Goal: Obtain resource: Obtain resource

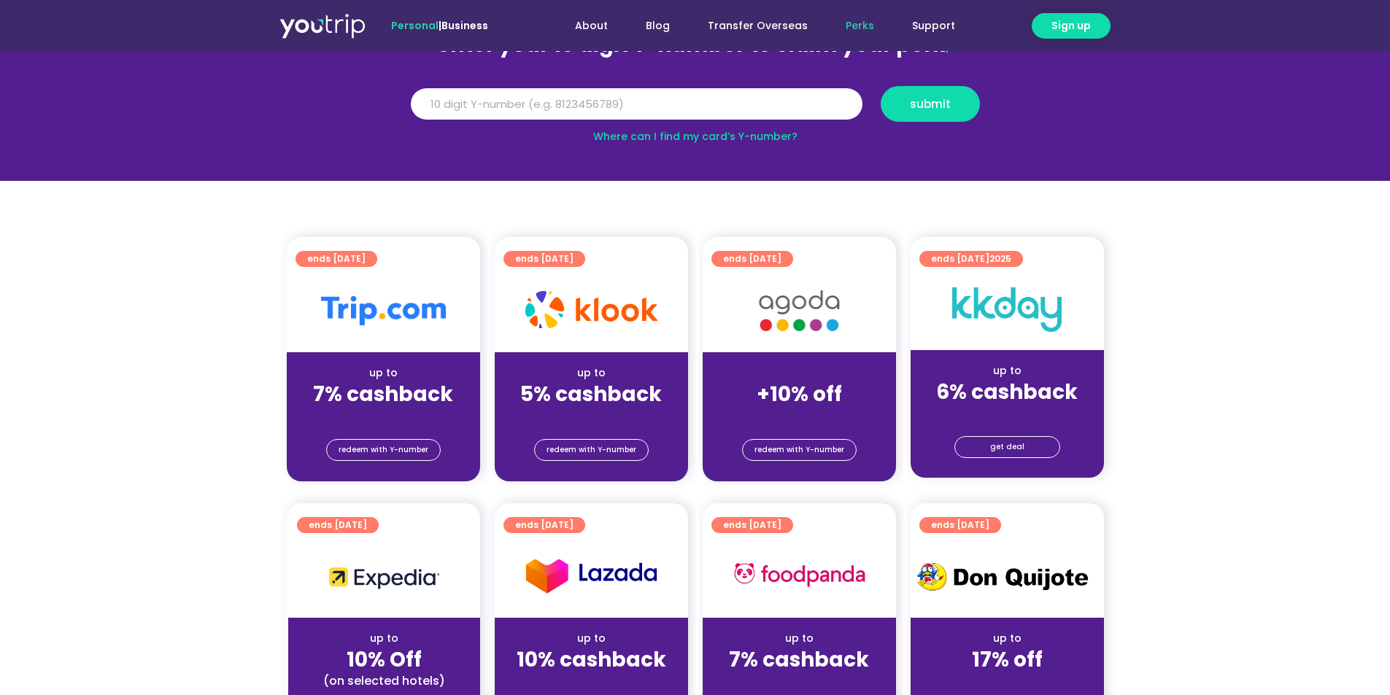
scroll to position [219, 0]
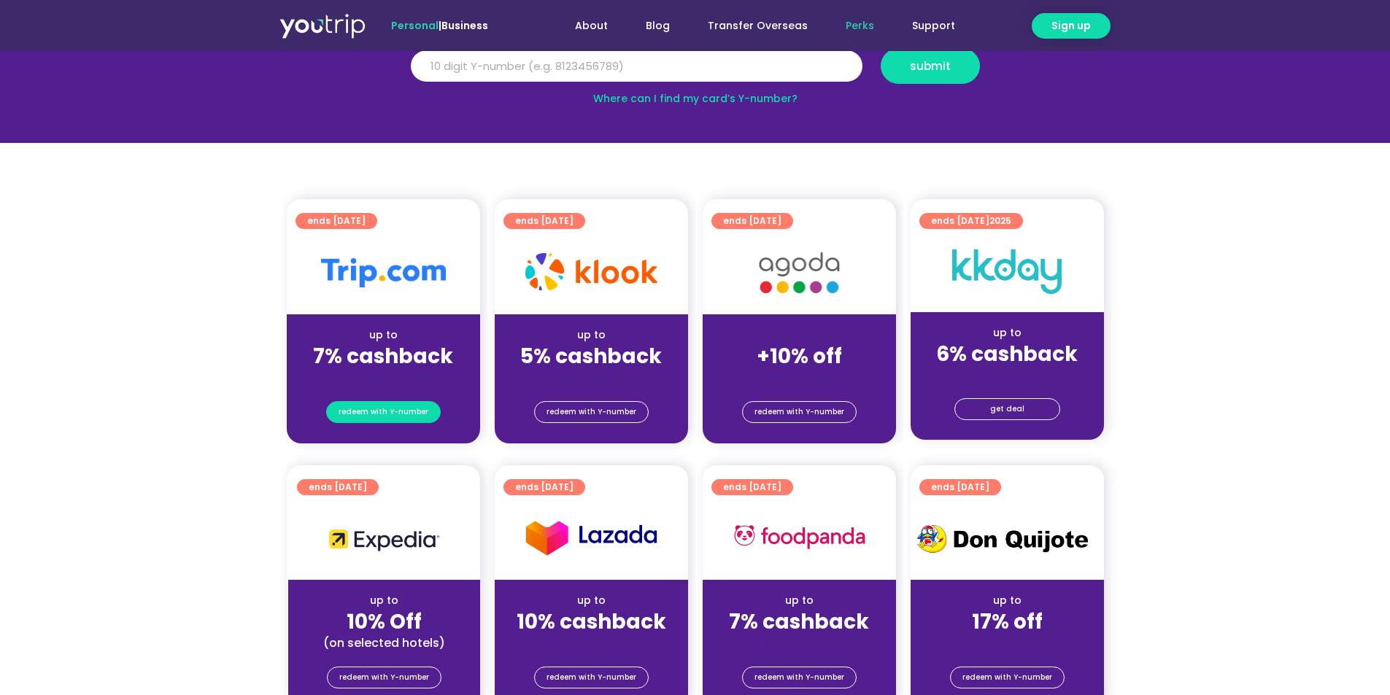
click at [389, 406] on span "redeem with Y-number" at bounding box center [384, 412] width 90 height 20
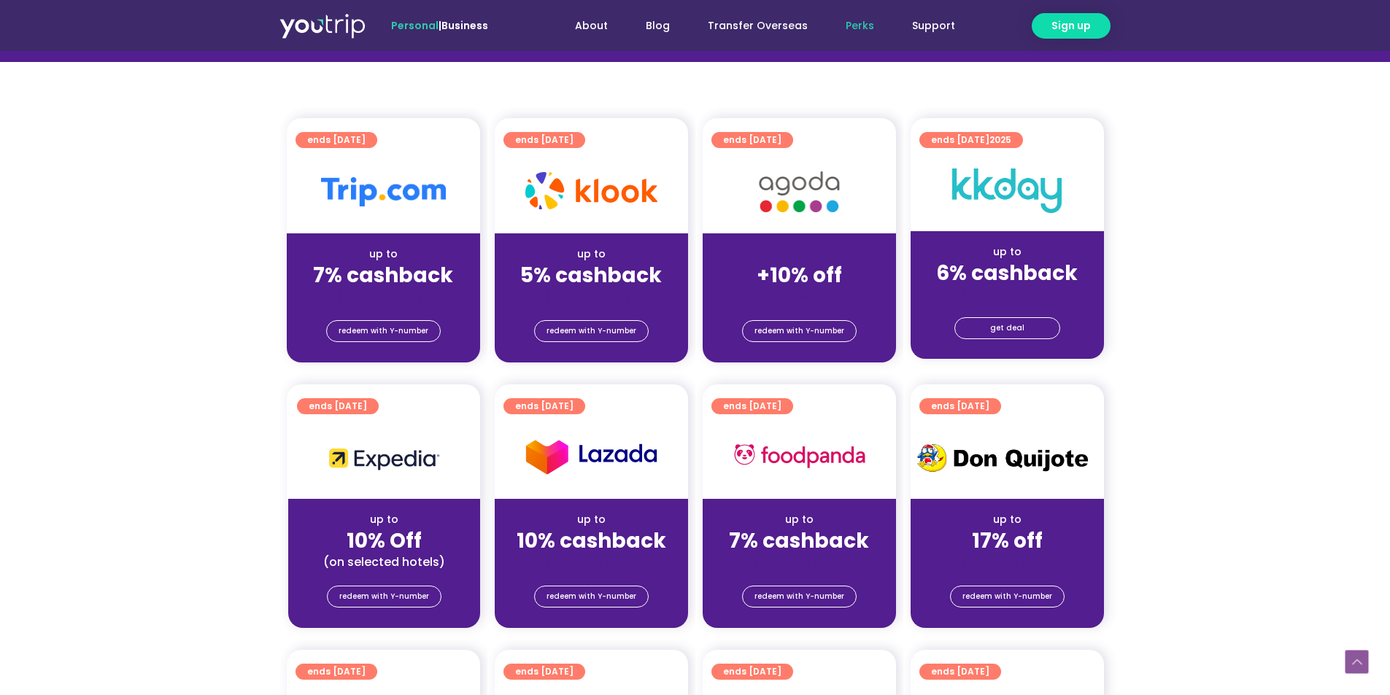
scroll to position [306, 0]
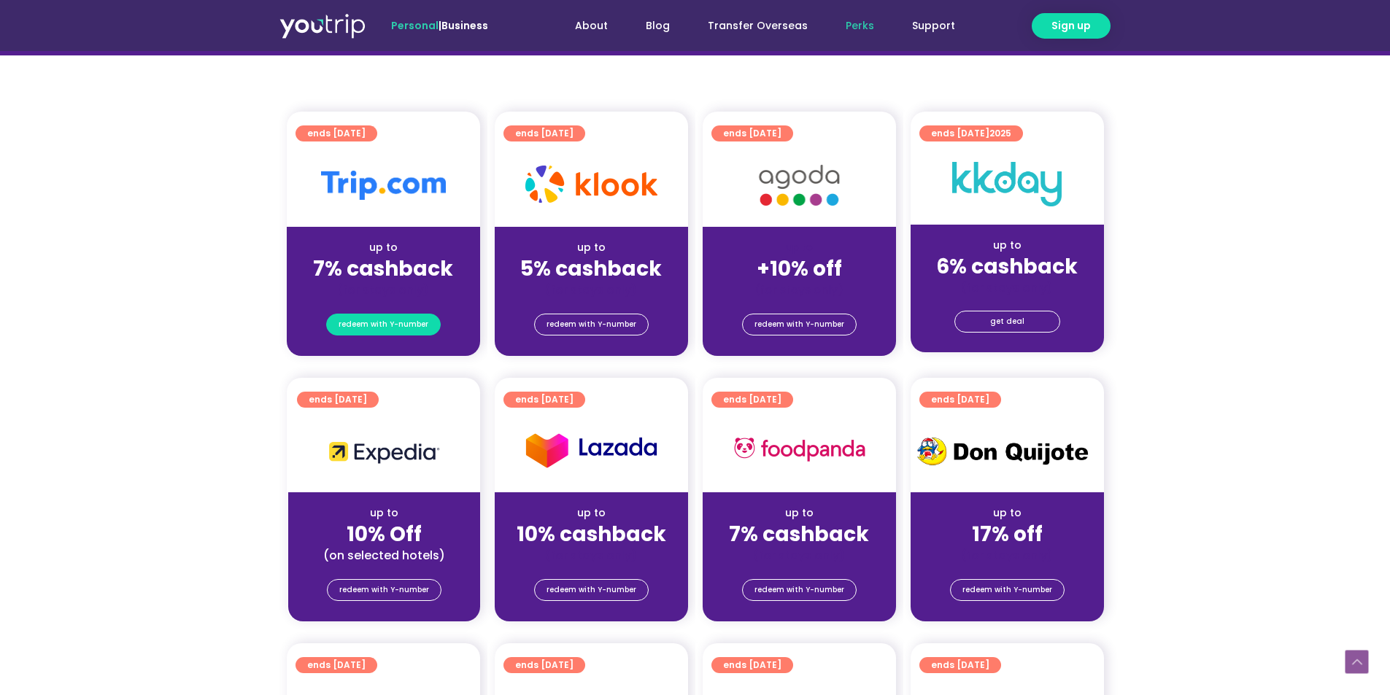
click at [412, 325] on span "redeem with Y-number" at bounding box center [384, 324] width 90 height 20
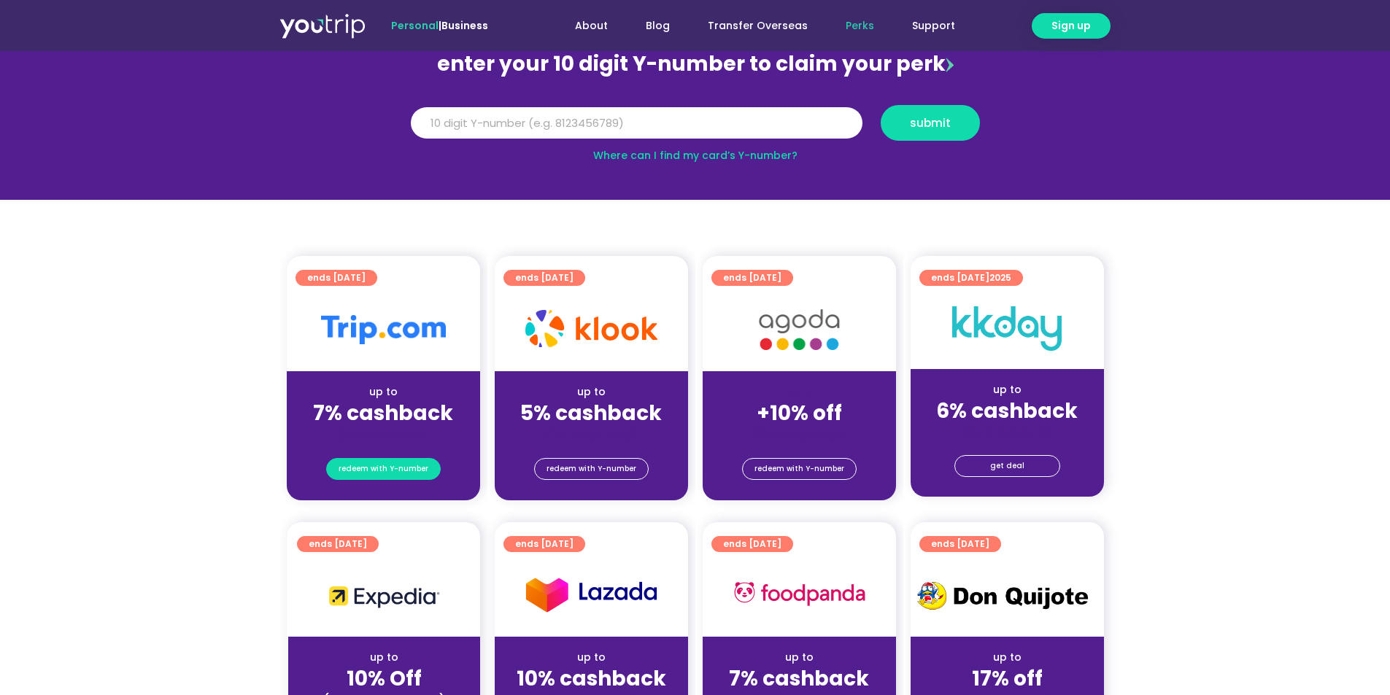
scroll to position [161, 0]
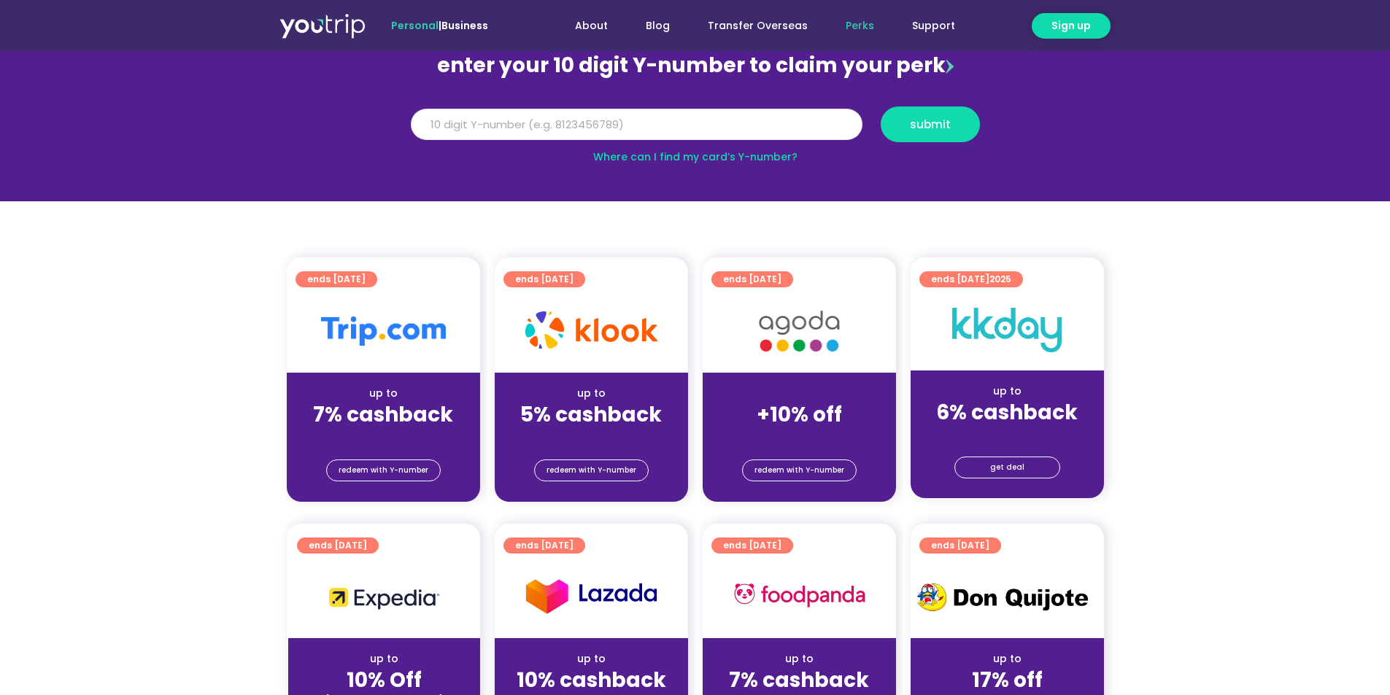
click at [619, 125] on input "Y Number" at bounding box center [637, 125] width 452 height 32
type input "8171159889"
click at [947, 110] on button "submit" at bounding box center [930, 125] width 99 height 36
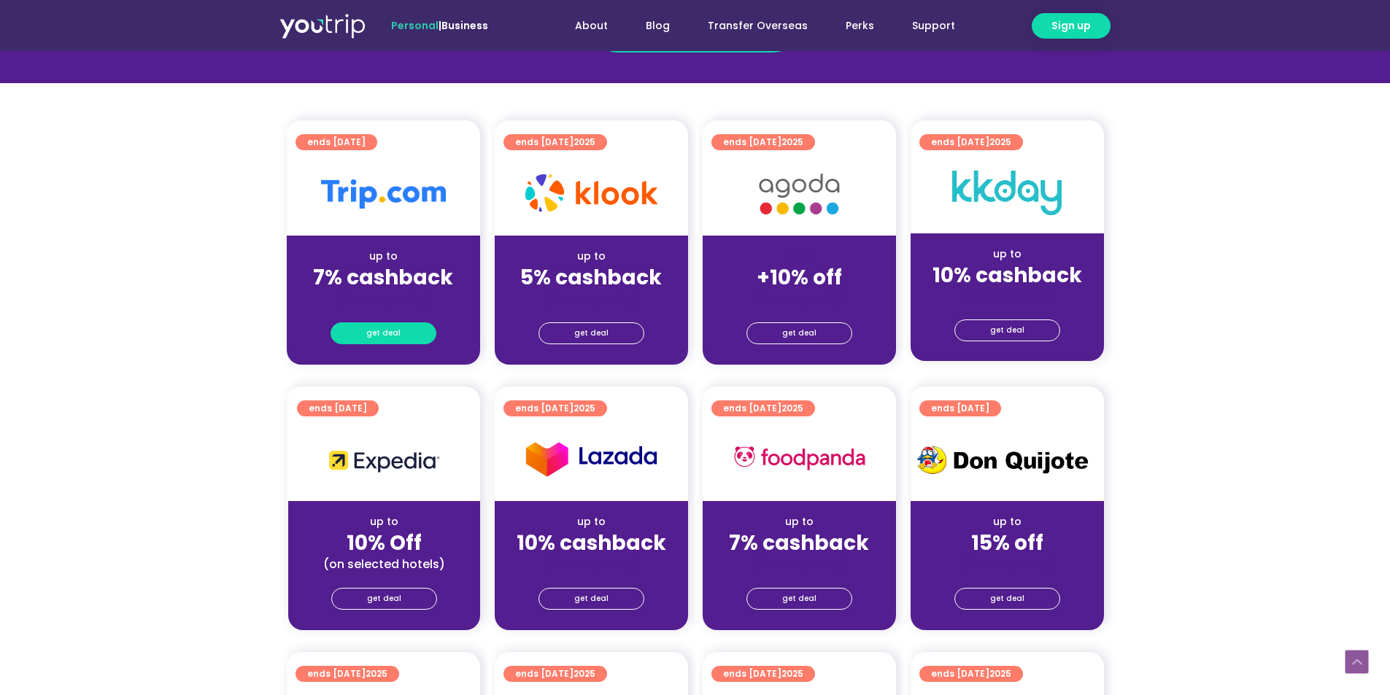
scroll to position [292, 0]
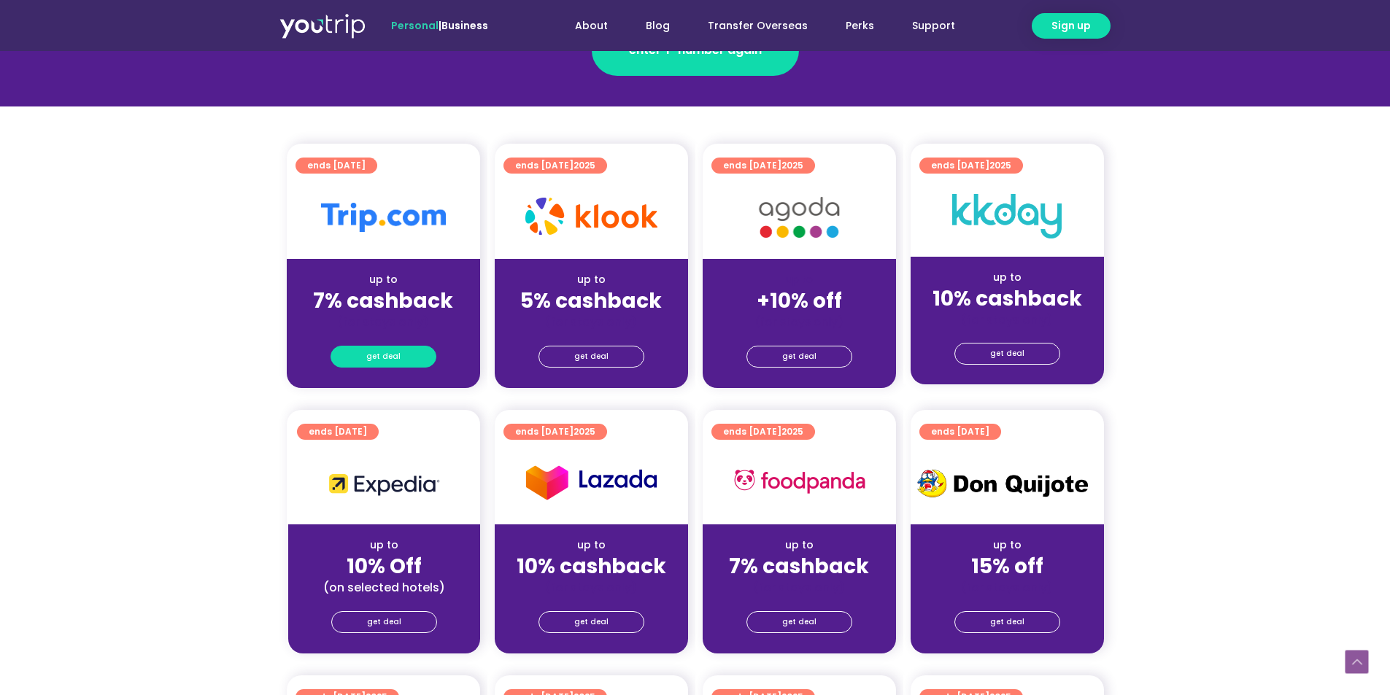
click at [406, 357] on link "get deal" at bounding box center [384, 357] width 106 height 22
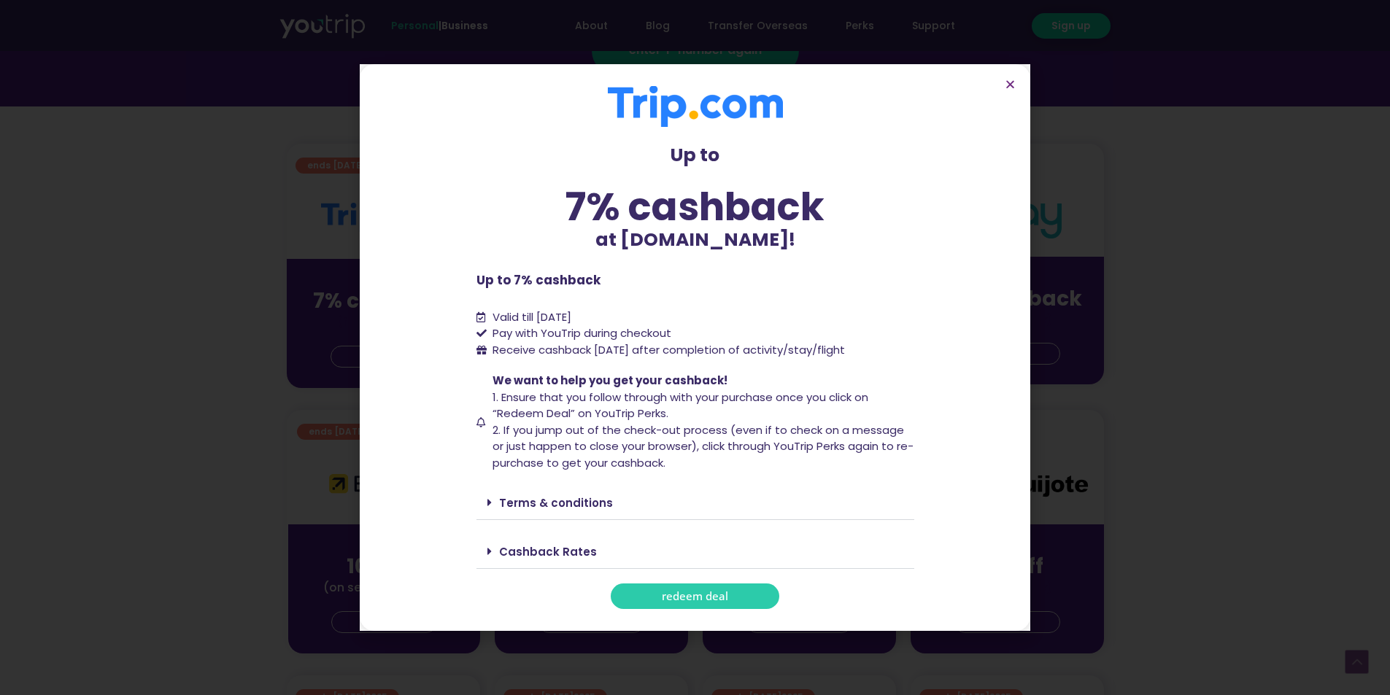
click at [564, 499] on link "Terms & conditions" at bounding box center [556, 502] width 114 height 15
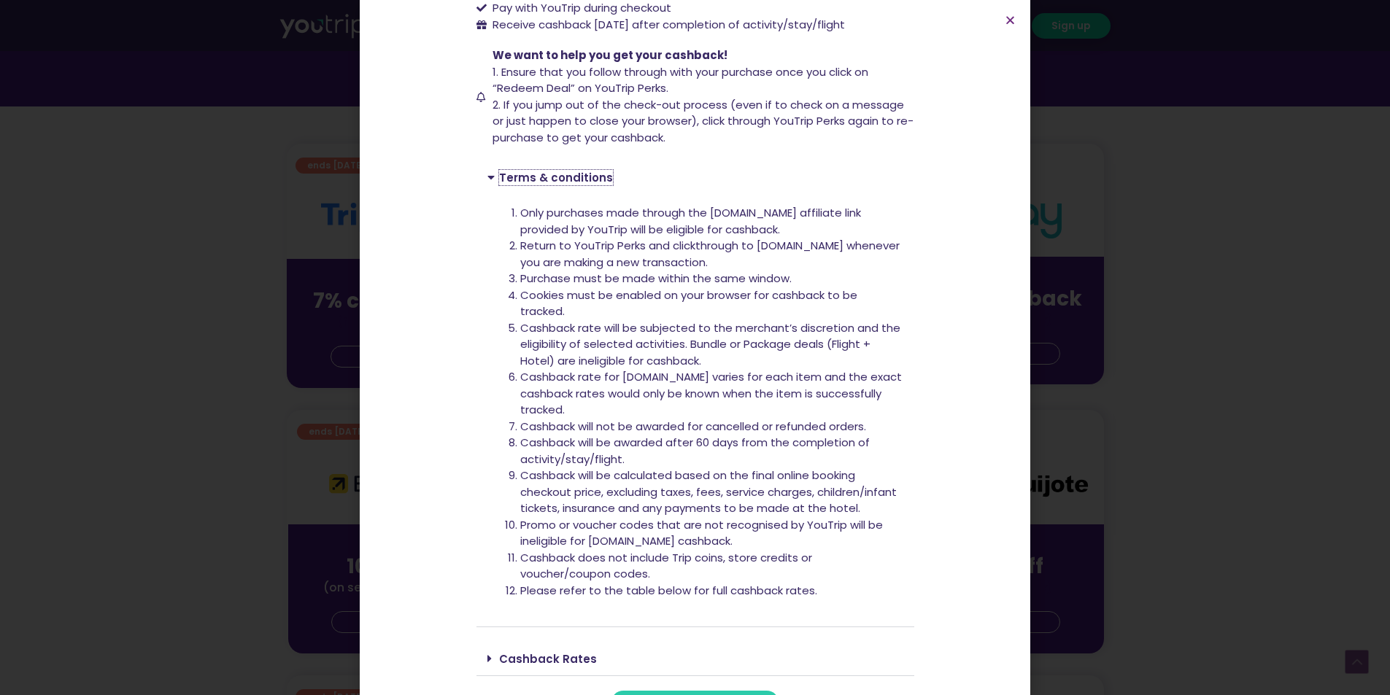
scroll to position [304, 0]
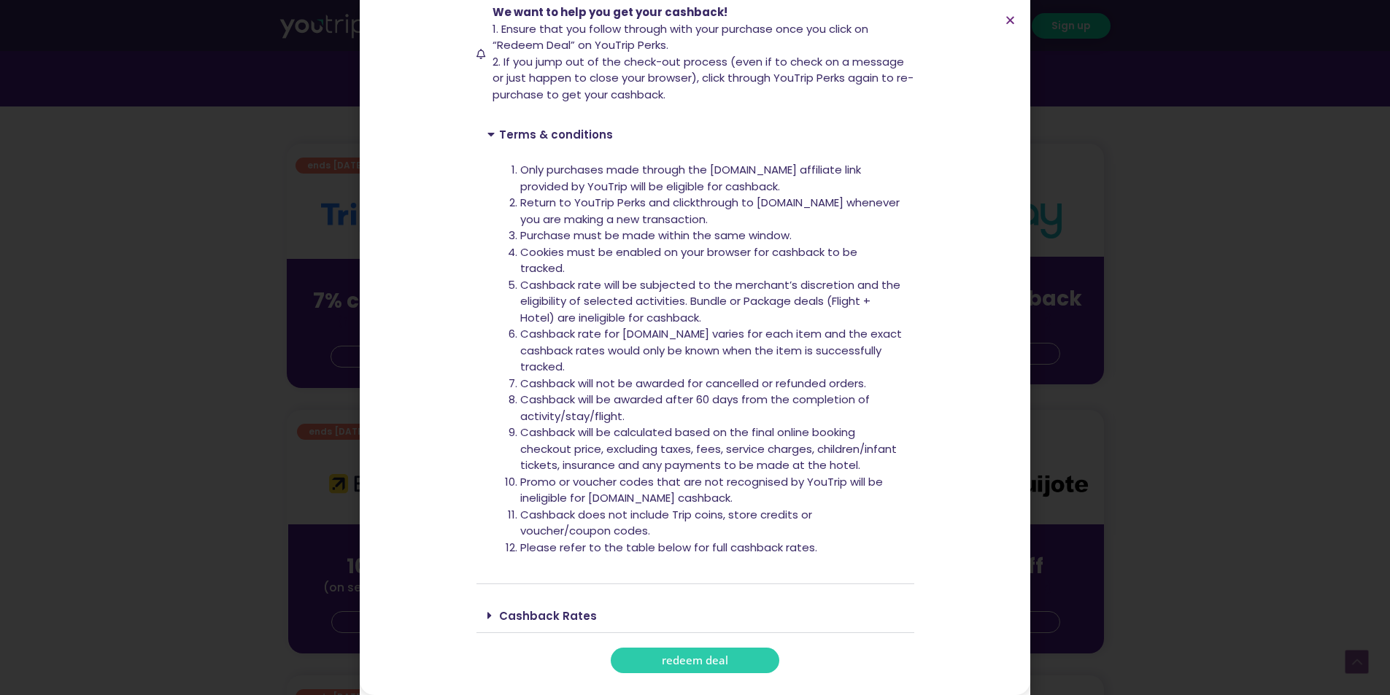
click at [557, 619] on link "Cashback Rates" at bounding box center [548, 616] width 98 height 15
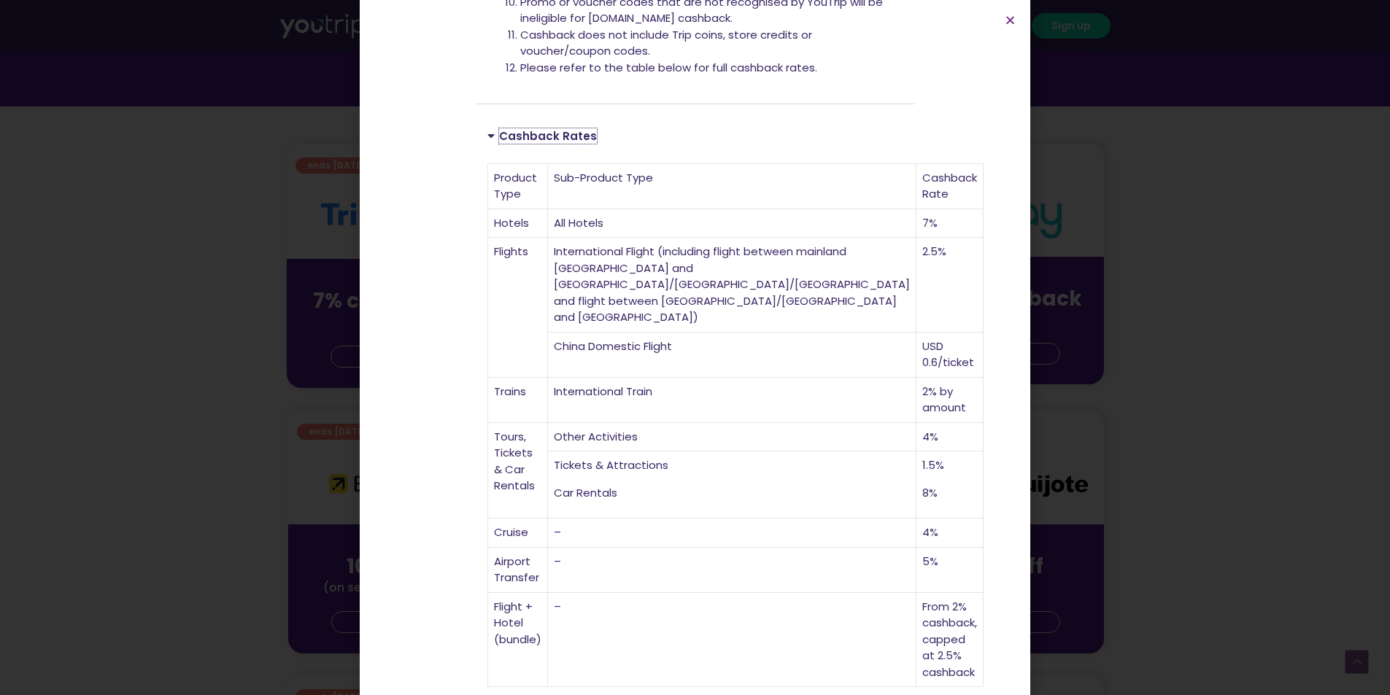
scroll to position [438, 0]
